Goal: Information Seeking & Learning: Find specific page/section

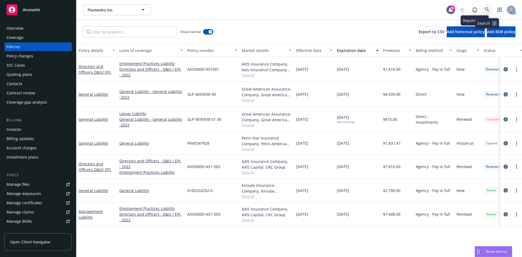
click at [488, 8] on icon at bounding box center [487, 9] width 5 height 5
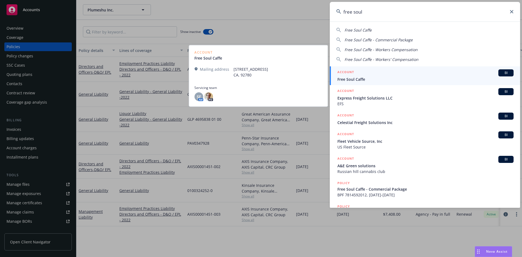
type input "free soul"
click at [344, 70] on h5 "ACCOUNT" at bounding box center [345, 72] width 17 height 7
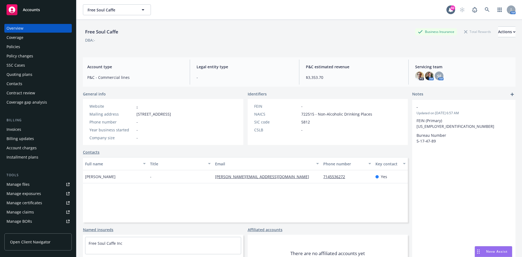
click at [25, 48] on div "Policies" at bounding box center [38, 46] width 63 height 9
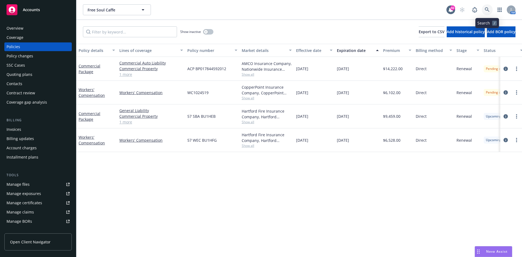
click at [488, 7] on icon at bounding box center [487, 9] width 5 height 5
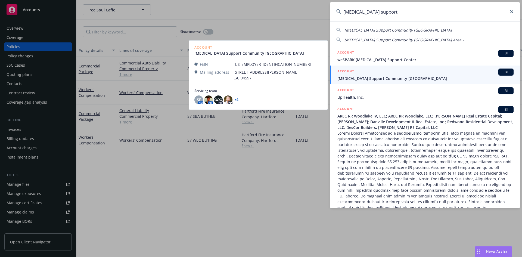
type input "[MEDICAL_DATA] support"
click at [343, 69] on h5 "ACCOUNT" at bounding box center [345, 71] width 17 height 7
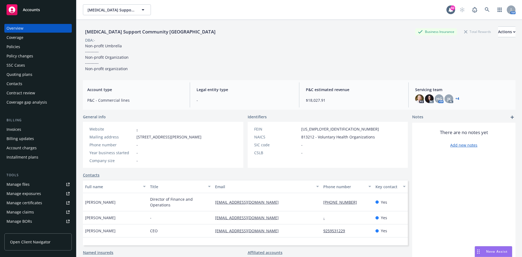
click at [7, 48] on div "Policies" at bounding box center [14, 46] width 14 height 9
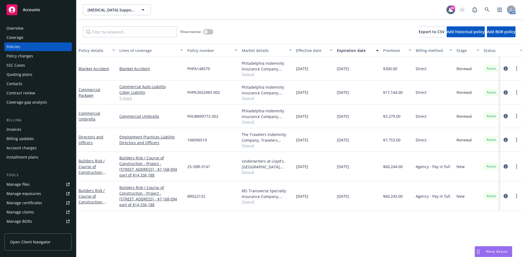
click at [16, 27] on div "Overview" at bounding box center [15, 28] width 17 height 9
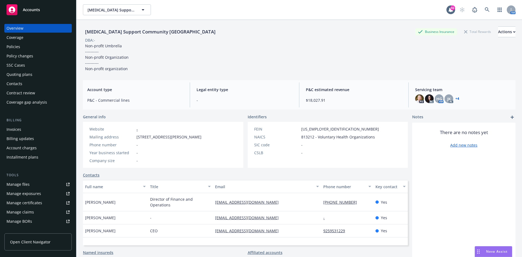
click at [205, 33] on div "[MEDICAL_DATA] Support Community [GEOGRAPHIC_DATA] Area Business Insurance Tota…" at bounding box center [299, 31] width 432 height 11
click at [485, 10] on icon at bounding box center [487, 9] width 5 height 5
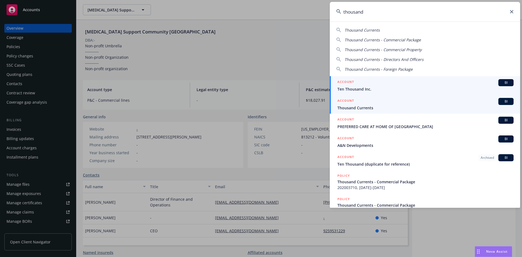
type input "thousand"
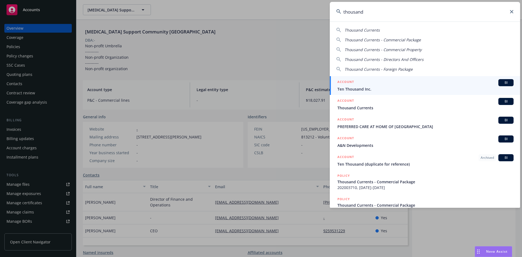
click at [350, 100] on h5 "ACCOUNT" at bounding box center [345, 101] width 17 height 7
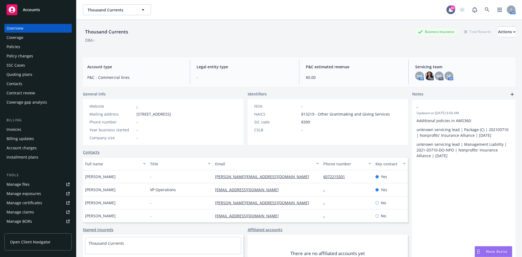
click at [39, 46] on div "Policies" at bounding box center [38, 46] width 63 height 9
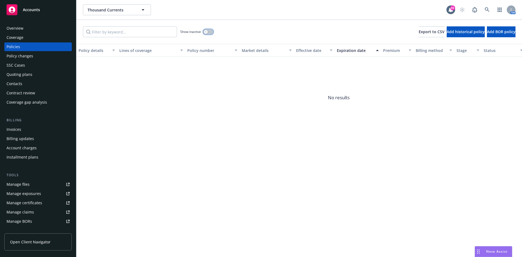
click at [205, 32] on icon "button" at bounding box center [206, 32] width 2 height 2
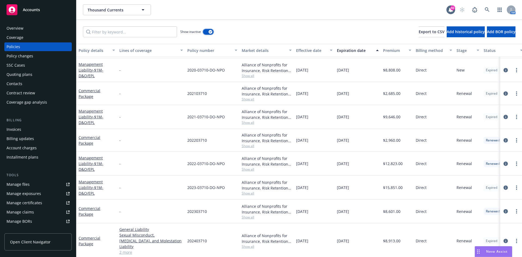
scroll to position [305, 0]
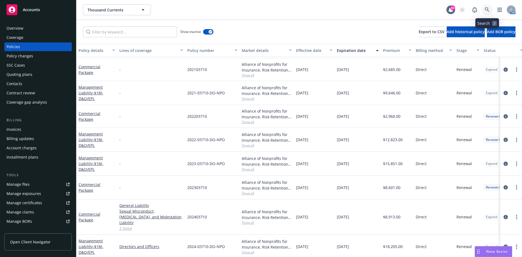
click at [485, 8] on icon at bounding box center [487, 9] width 5 height 5
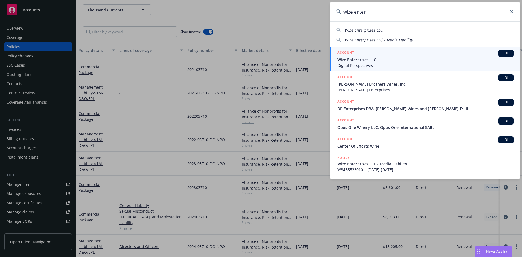
type input "wize enter"
click at [345, 52] on h5 "ACCOUNT" at bounding box center [345, 53] width 17 height 7
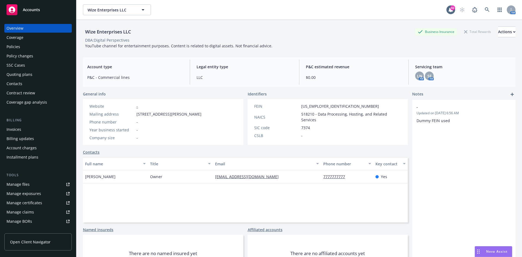
click at [22, 46] on div "Policies" at bounding box center [38, 46] width 63 height 9
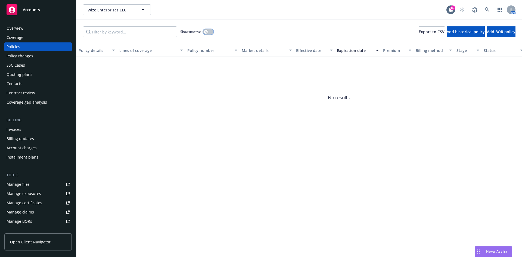
click at [205, 31] on icon "button" at bounding box center [206, 32] width 2 height 2
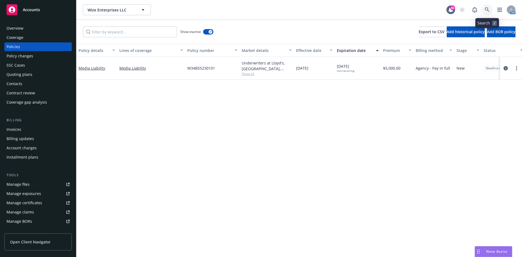
click at [489, 9] on icon at bounding box center [487, 9] width 5 height 5
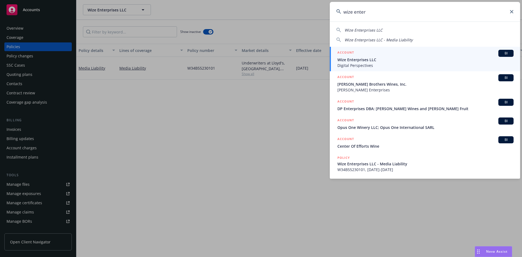
type input "wize enter"
click at [343, 52] on h5 "ACCOUNT" at bounding box center [345, 53] width 17 height 7
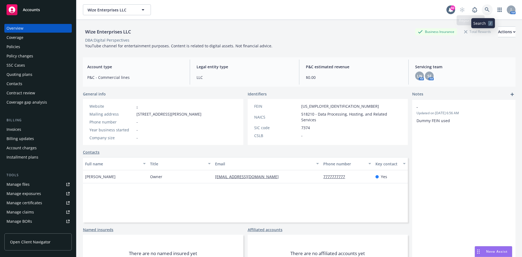
click at [482, 8] on link at bounding box center [487, 9] width 11 height 11
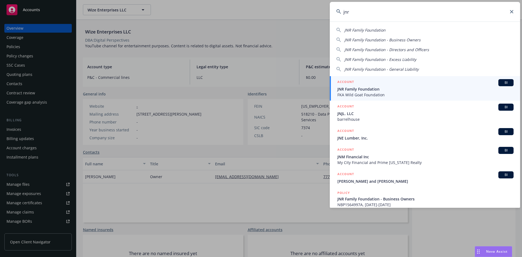
type input "jnr"
click at [350, 81] on h5 "ACCOUNT" at bounding box center [345, 82] width 17 height 7
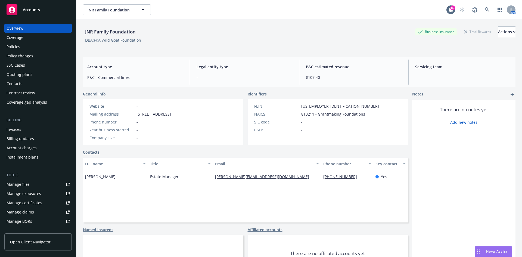
click at [21, 48] on div "Policies" at bounding box center [38, 46] width 63 height 9
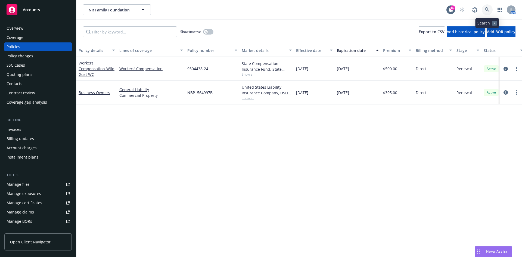
click at [490, 8] on link at bounding box center [487, 9] width 11 height 11
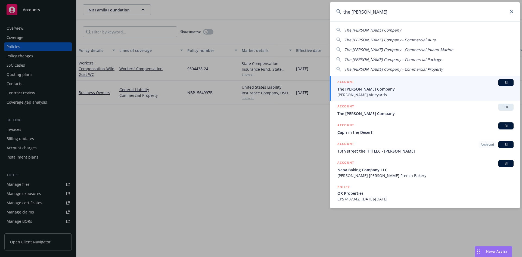
type input "the [PERSON_NAME]"
click at [349, 79] on h5 "ACCOUNT" at bounding box center [345, 82] width 17 height 7
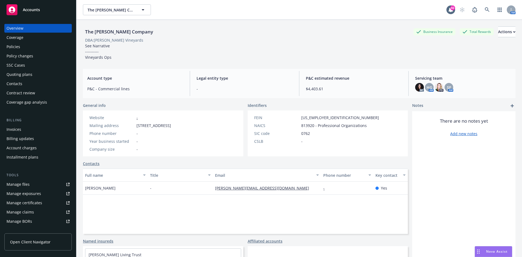
click at [29, 48] on div "Policies" at bounding box center [38, 46] width 63 height 9
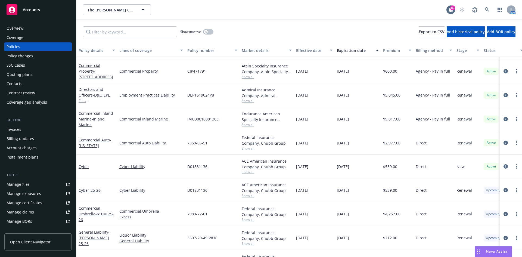
scroll to position [85, 0]
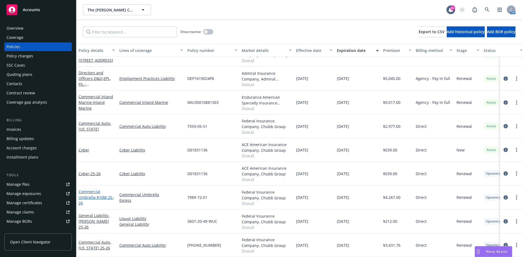
click at [91, 189] on link "Commercial Umbrella - $10M 25-26" at bounding box center [96, 197] width 35 height 17
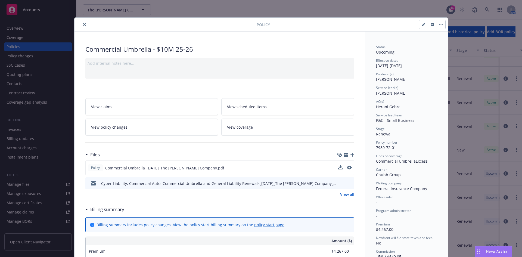
click at [344, 168] on div at bounding box center [345, 168] width 14 height 6
click at [346, 167] on icon "preview file" at bounding box center [348, 167] width 5 height 4
click at [82, 23] on button "close" at bounding box center [84, 24] width 7 height 7
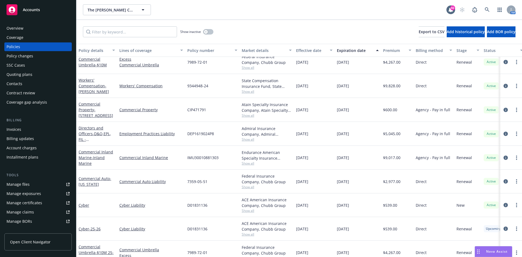
scroll to position [3, 0]
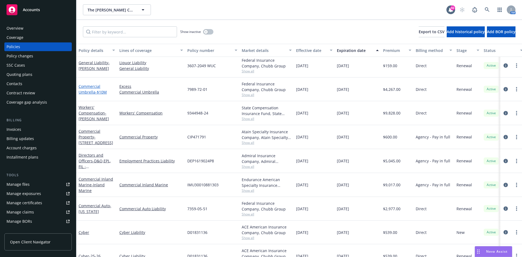
click at [89, 86] on link "Commercial Umbrella - $10M" at bounding box center [93, 89] width 28 height 11
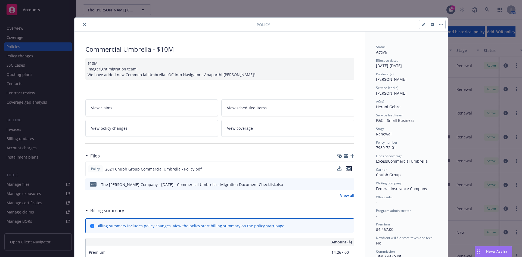
click at [347, 170] on icon "preview file" at bounding box center [348, 169] width 5 height 4
click at [82, 21] on button "close" at bounding box center [84, 24] width 7 height 7
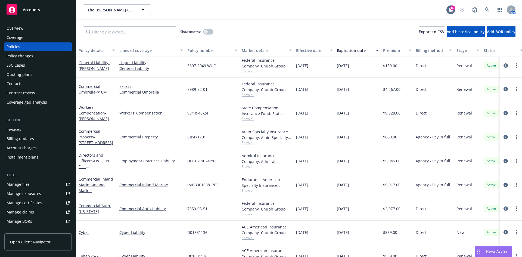
click at [81, 25] on div "Show inactive Export to CSV Add historical policy Add BOR policy" at bounding box center [298, 32] width 445 height 24
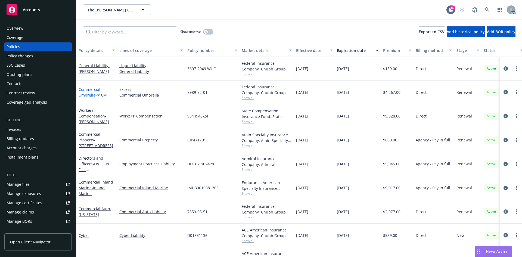
click at [91, 89] on link "Commercial Umbrella - $10M" at bounding box center [93, 92] width 28 height 11
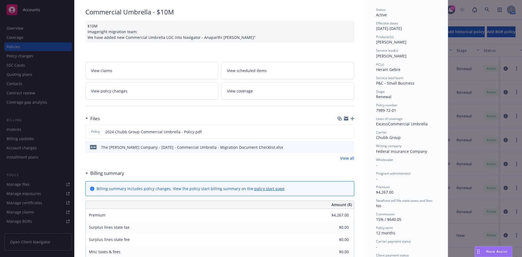
scroll to position [43, 0]
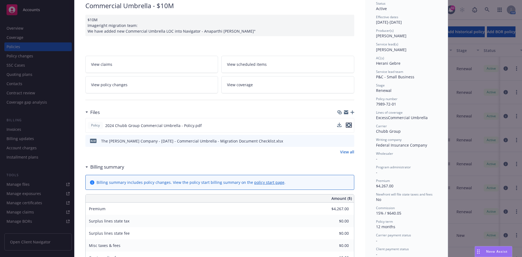
click at [347, 127] on icon "preview file" at bounding box center [348, 125] width 5 height 4
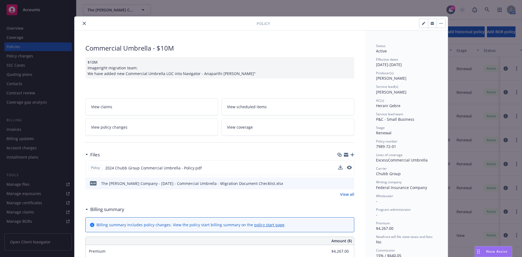
scroll to position [0, 0]
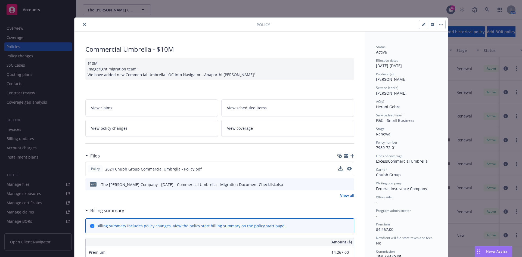
click at [83, 24] on icon "close" at bounding box center [84, 24] width 3 height 3
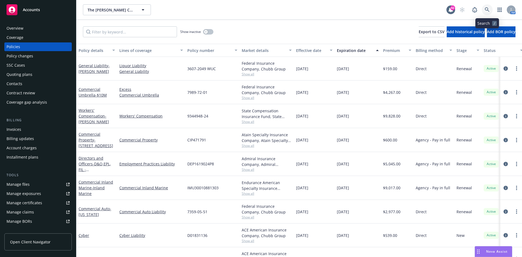
click at [489, 8] on icon at bounding box center [487, 9] width 5 height 5
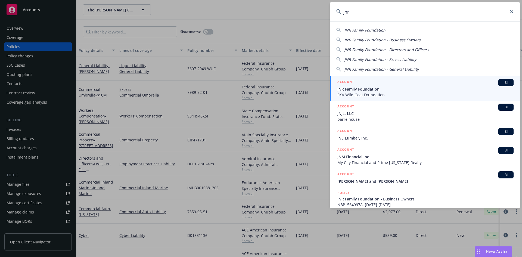
type input "jnr"
click at [345, 81] on h5 "ACCOUNT" at bounding box center [345, 82] width 17 height 7
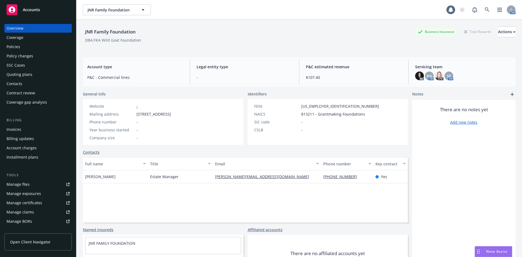
click at [25, 48] on div "Policies" at bounding box center [38, 46] width 63 height 9
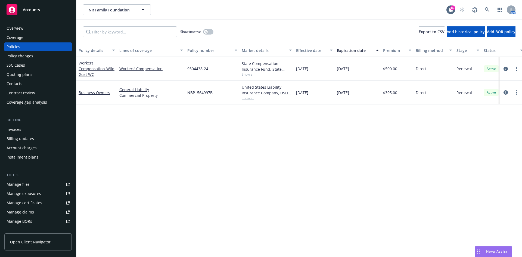
click at [26, 27] on div "Overview" at bounding box center [38, 28] width 63 height 9
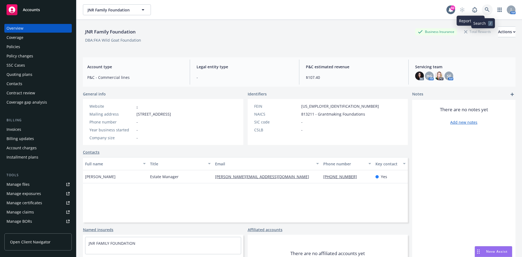
click at [482, 8] on link at bounding box center [487, 9] width 11 height 11
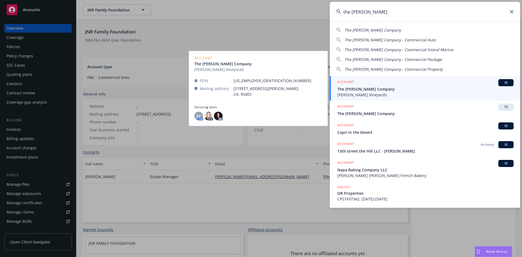
type input "the [PERSON_NAME]"
click at [343, 80] on h5 "ACCOUNT" at bounding box center [345, 82] width 17 height 7
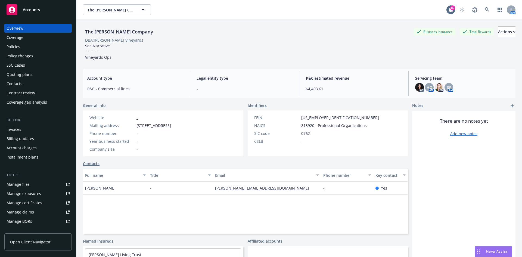
click at [30, 48] on div "Policies" at bounding box center [38, 46] width 63 height 9
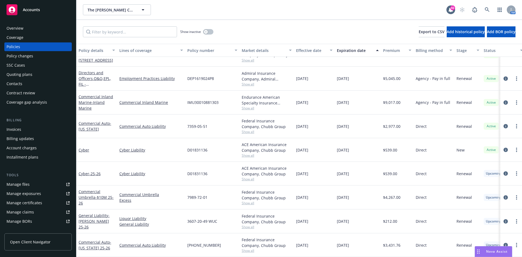
scroll to position [85, 0]
